Goal: Information Seeking & Learning: Learn about a topic

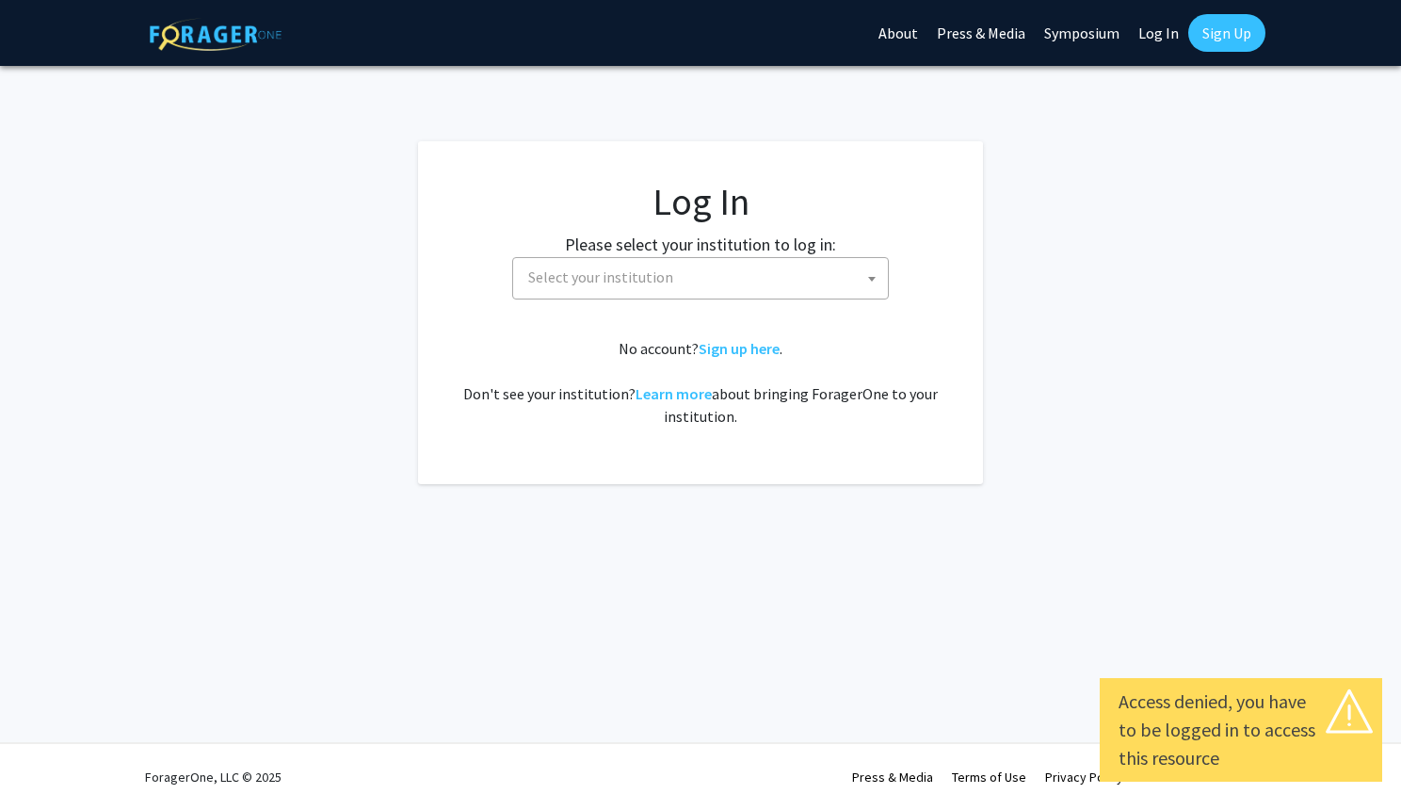
select select
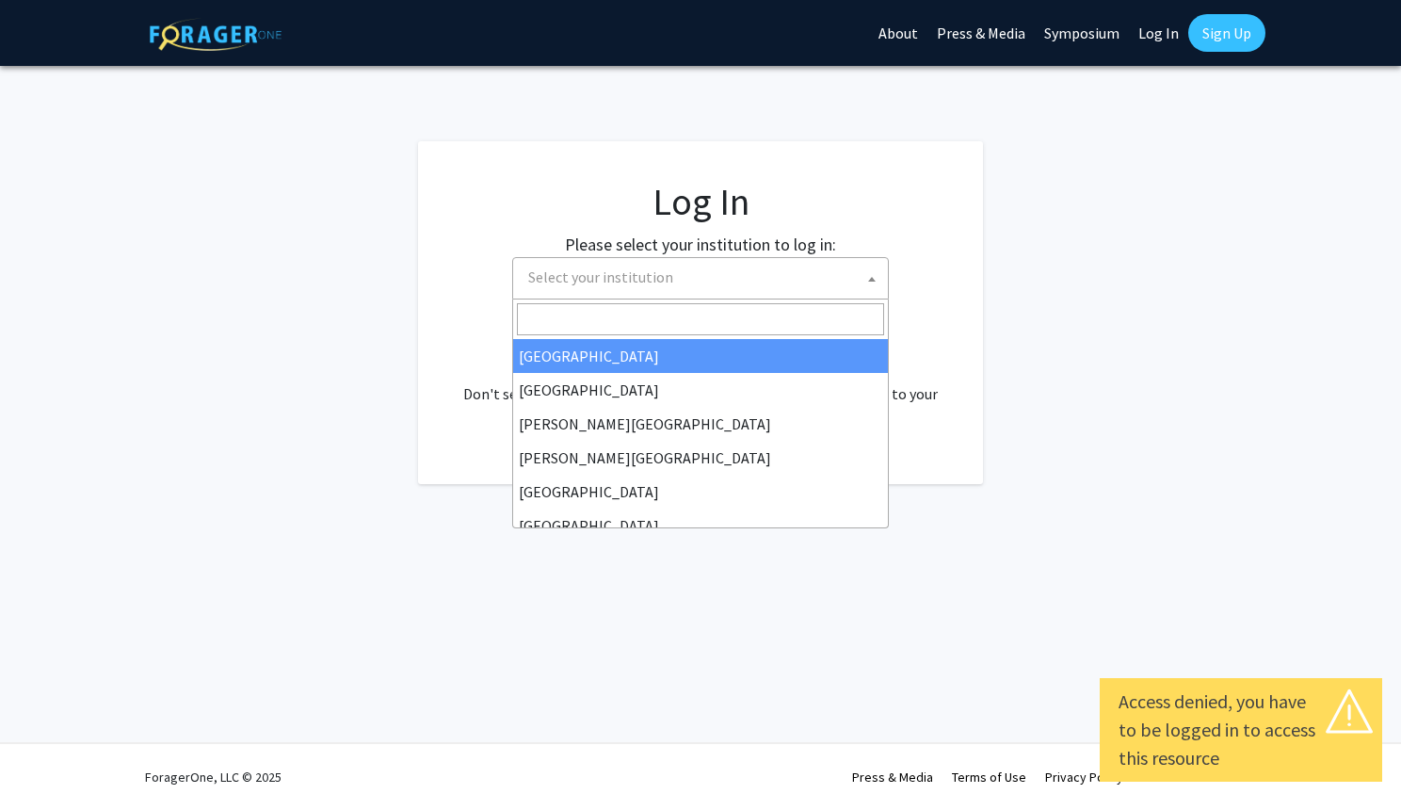
click at [814, 290] on span "Select your institution" at bounding box center [704, 277] width 367 height 39
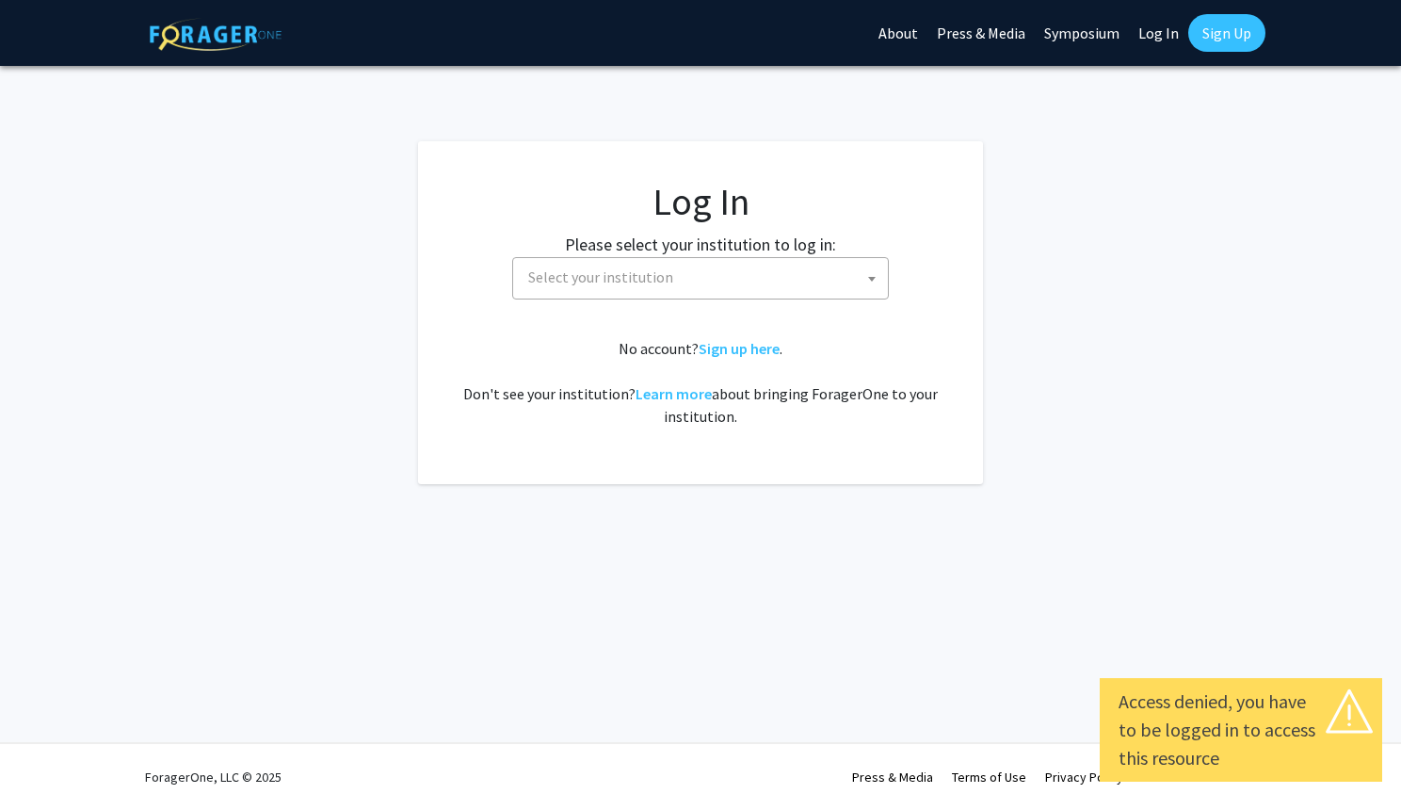
click at [207, 276] on fg-login "Log In Please select your institution to log in: Baylor University Brandeis Uni…" at bounding box center [700, 312] width 1401 height 343
select select
click at [722, 275] on span "Select your institution" at bounding box center [704, 277] width 367 height 39
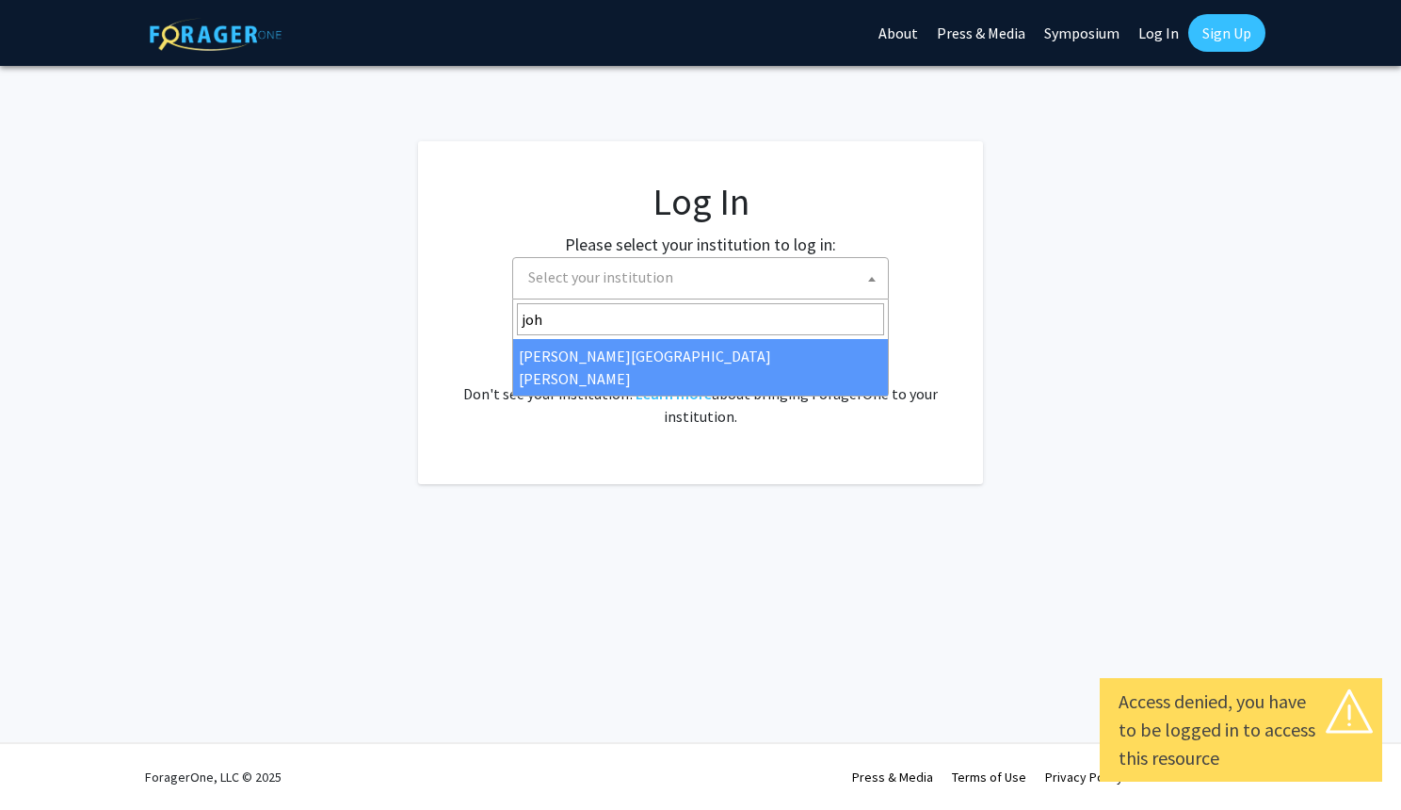
type input "john"
select select "1"
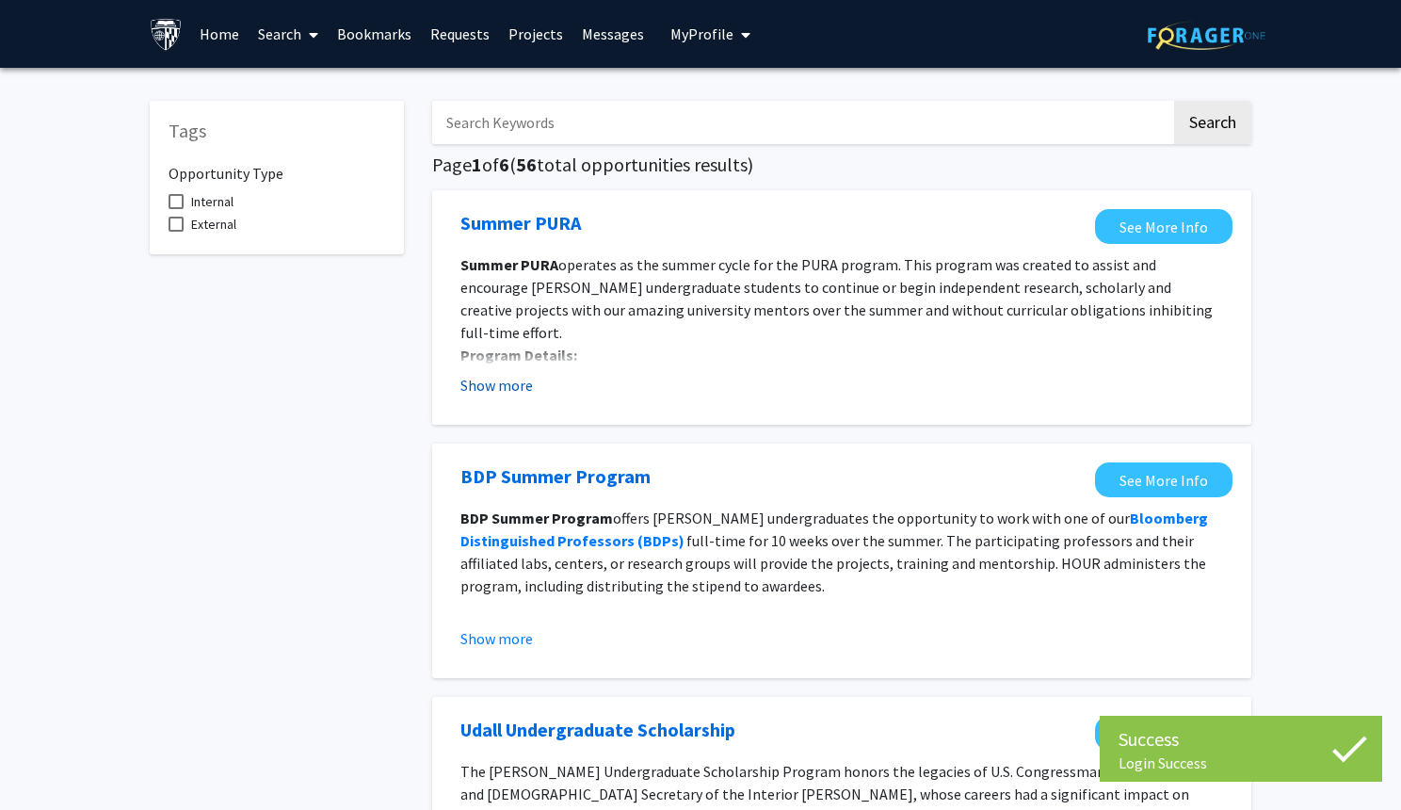
click at [493, 386] on button "Show more" at bounding box center [496, 385] width 73 height 23
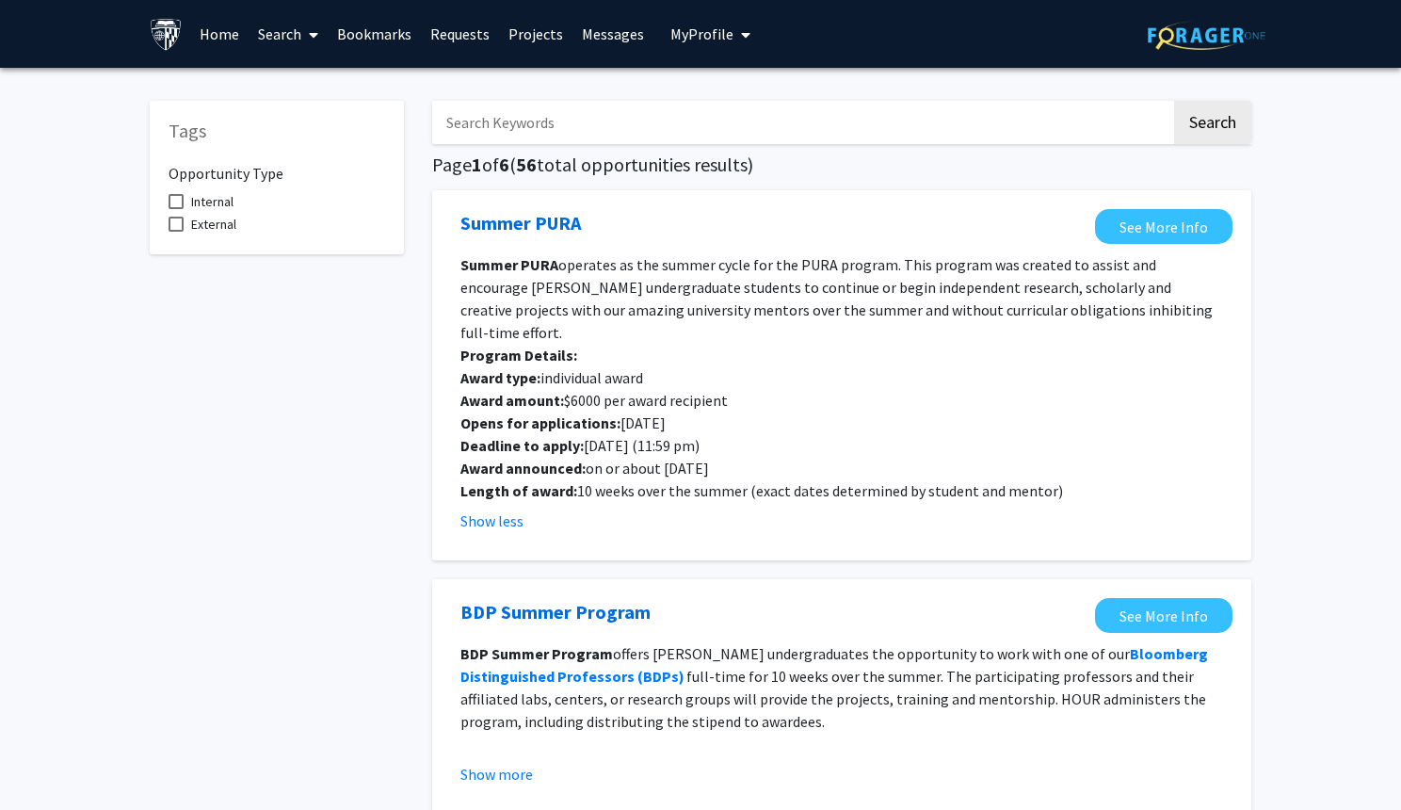
click at [179, 206] on span at bounding box center [176, 201] width 15 height 15
click at [176, 209] on input "Internal" at bounding box center [175, 209] width 1 height 1
checkbox input "true"
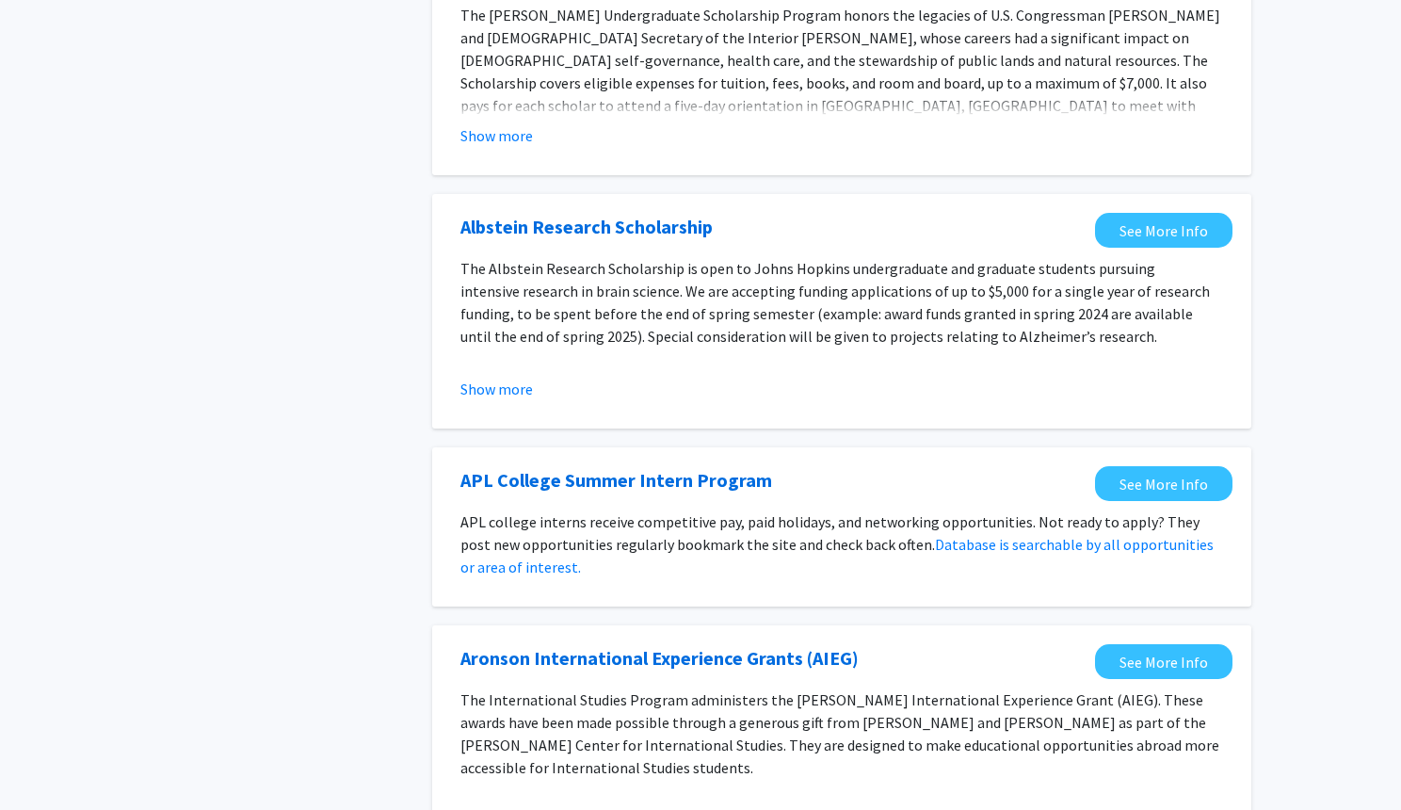
scroll to position [757, 0]
